Goal: Transaction & Acquisition: Purchase product/service

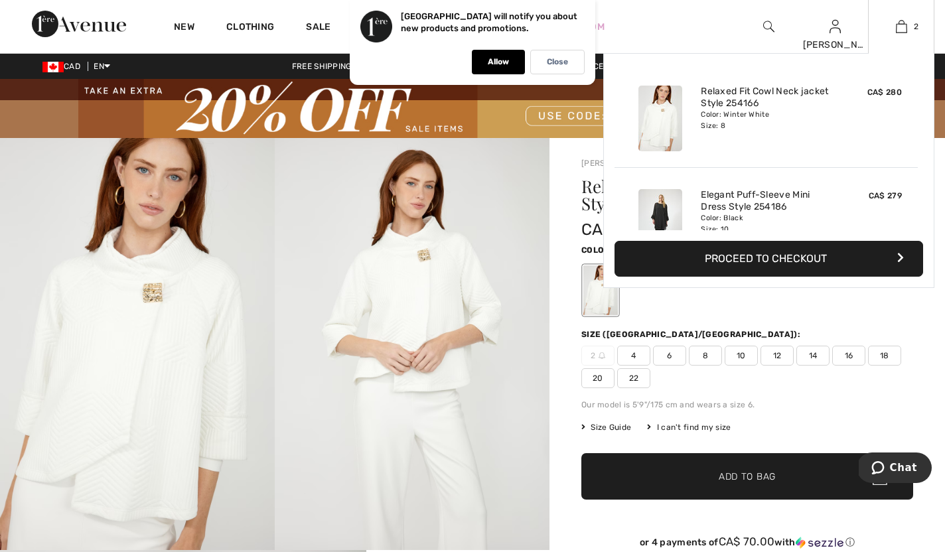
click at [666, 213] on img at bounding box center [660, 222] width 44 height 66
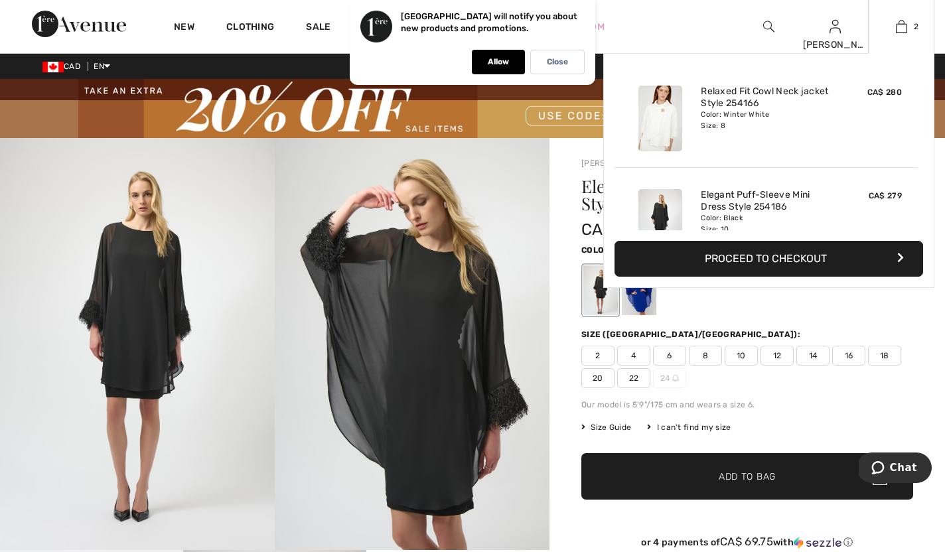
click at [795, 261] on button "Proceed to Checkout" at bounding box center [768, 259] width 309 height 36
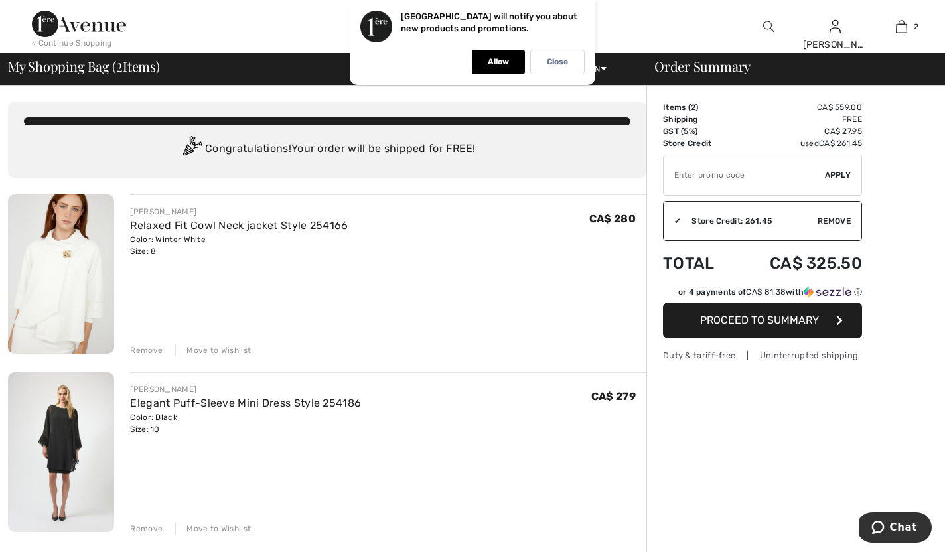
click at [792, 324] on span "Proceed to Summary" at bounding box center [759, 320] width 119 height 13
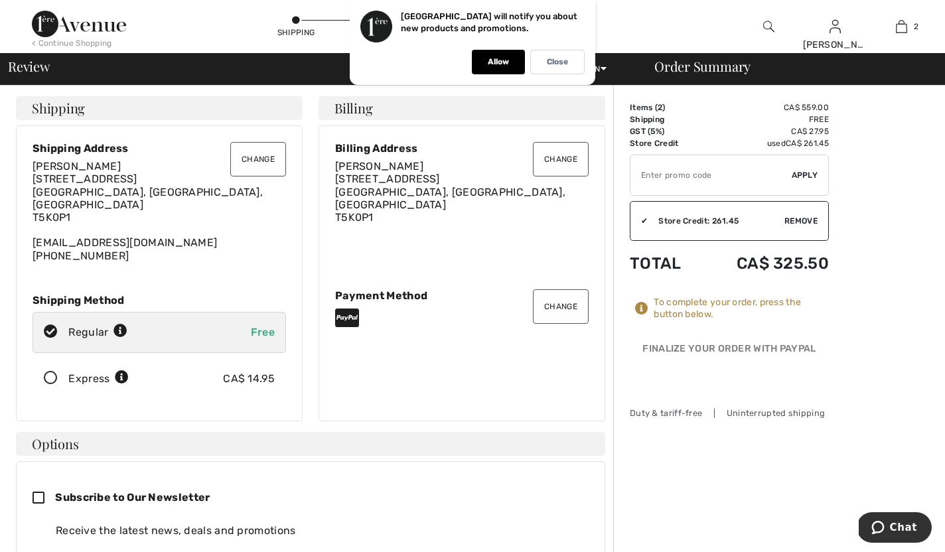
click at [562, 304] on button "Change" at bounding box center [561, 306] width 56 height 35
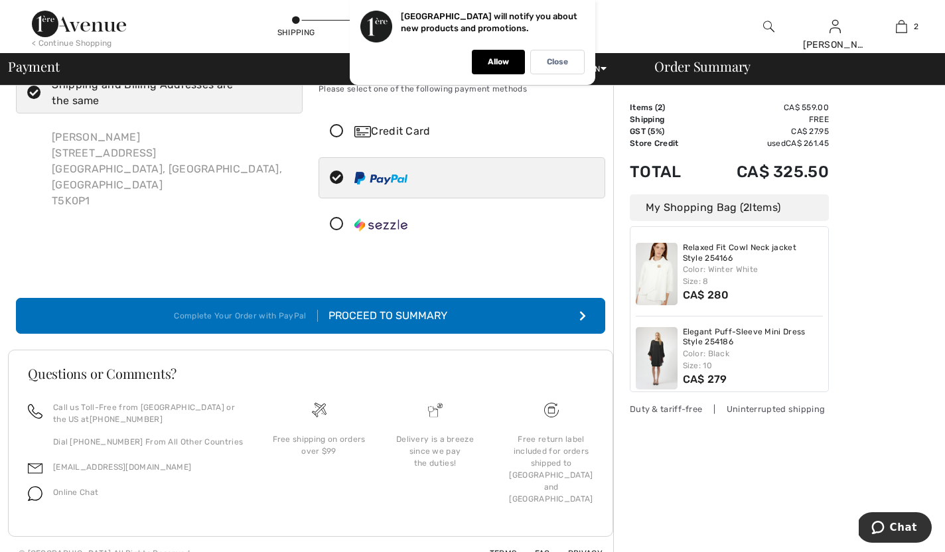
click at [338, 127] on icon at bounding box center [336, 132] width 35 height 14
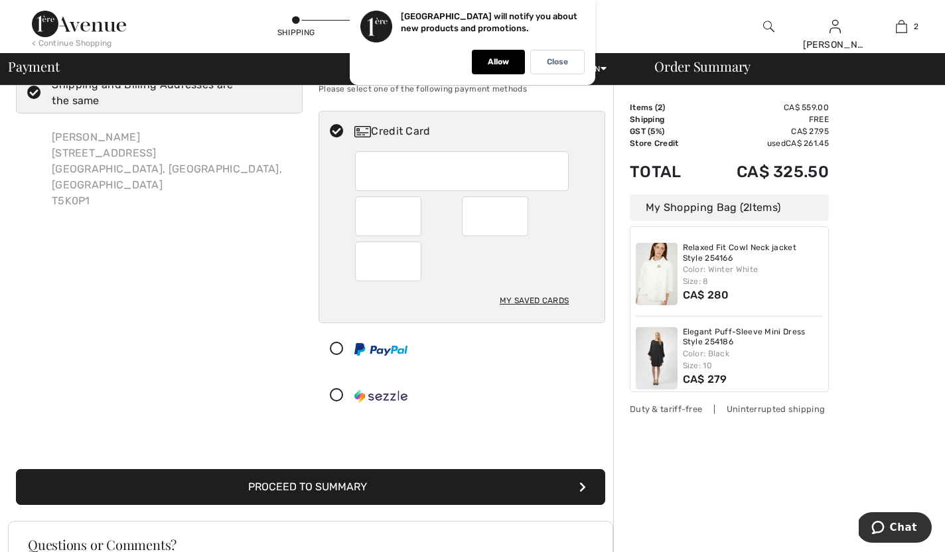
click at [455, 488] on button "Proceed to Summary" at bounding box center [310, 487] width 589 height 36
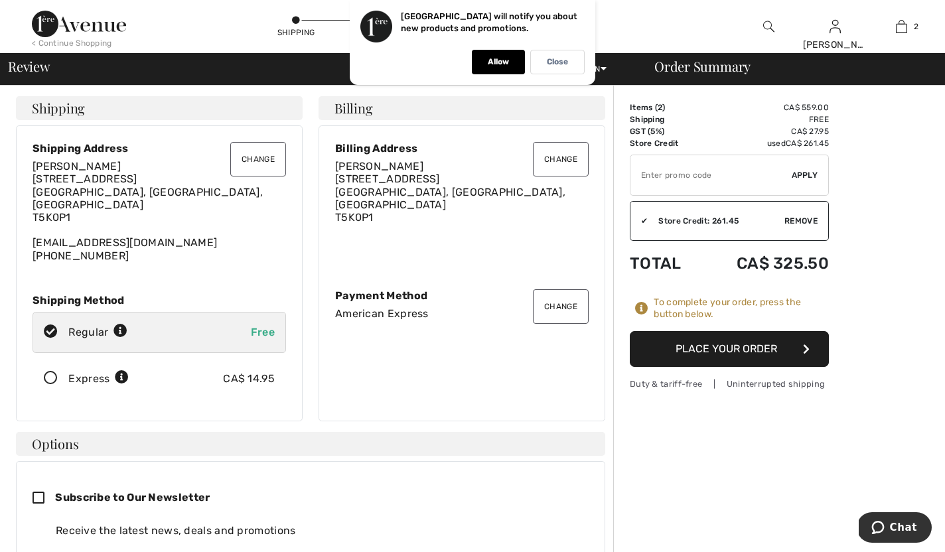
click at [731, 346] on button "Place Your Order" at bounding box center [729, 349] width 199 height 36
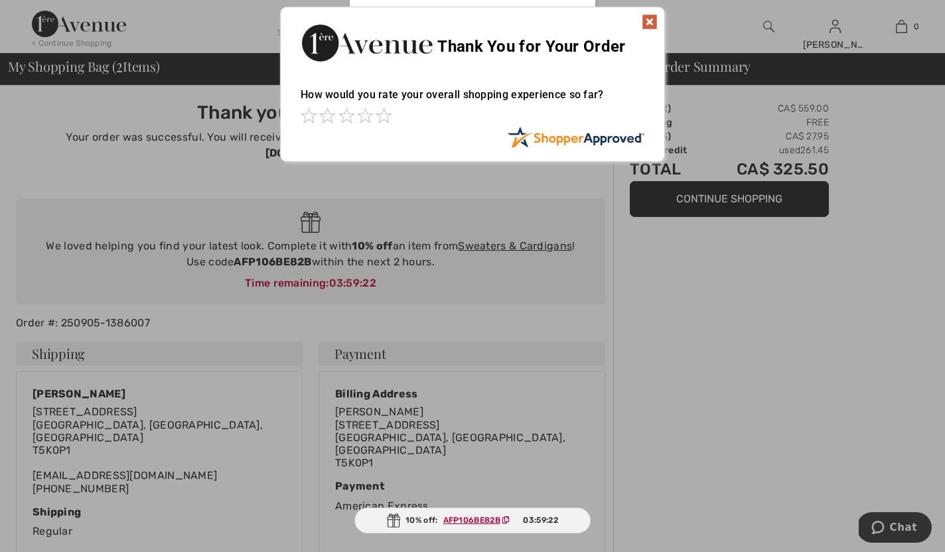
click at [652, 18] on img at bounding box center [650, 22] width 16 height 16
